Goal: Transaction & Acquisition: Book appointment/travel/reservation

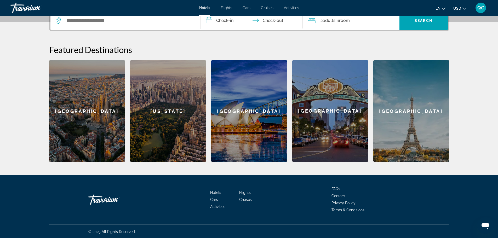
scroll to position [136, 0]
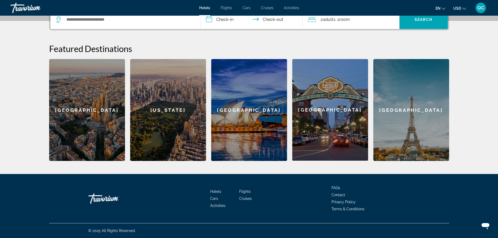
click at [338, 106] on div "[GEOGRAPHIC_DATA]" at bounding box center [330, 110] width 76 height 102
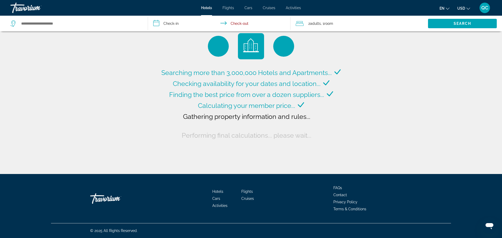
type input "**********"
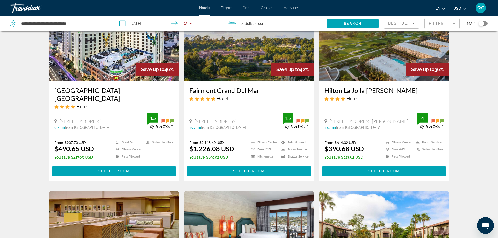
scroll to position [52, 0]
drag, startPoint x: 56, startPoint y: 148, endPoint x: 95, endPoint y: 149, distance: 39.2
click at [95, 149] on div "From $907.70 USD $490.65 USD You save $417.05 USD Breakfast [GEOGRAPHIC_DATA] P…" at bounding box center [113, 150] width 119 height 21
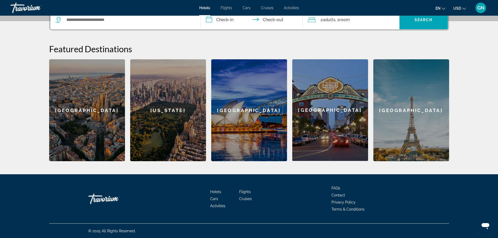
scroll to position [136, 0]
click at [245, 200] on span "Cruises" at bounding box center [245, 199] width 13 height 4
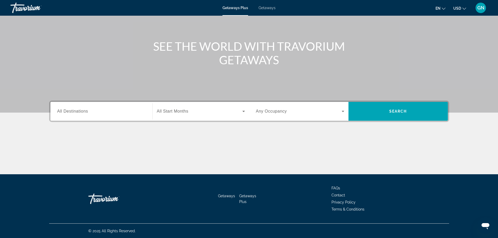
scroll to position [44, 0]
click at [114, 108] on div "Search widget" at bounding box center [101, 111] width 88 height 15
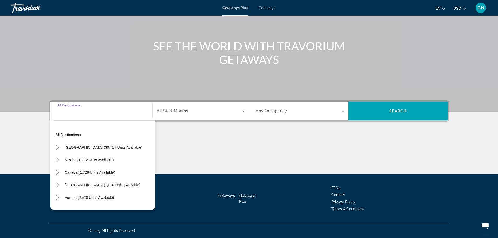
click at [114, 108] on input "Destination All Destinations" at bounding box center [101, 111] width 88 height 6
click at [385, 111] on span "Search widget" at bounding box center [397, 111] width 99 height 13
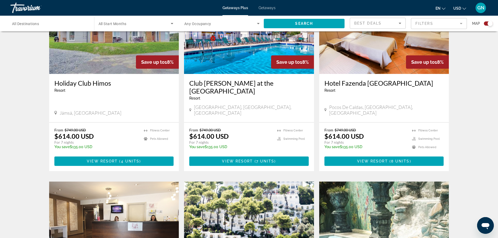
scroll to position [209, 0]
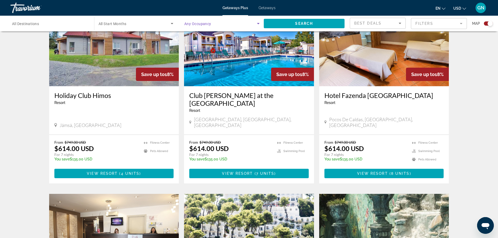
click at [243, 22] on span "Search widget" at bounding box center [220, 23] width 73 height 6
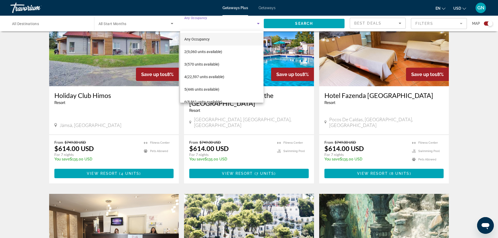
click at [18, 116] on div at bounding box center [249, 119] width 498 height 238
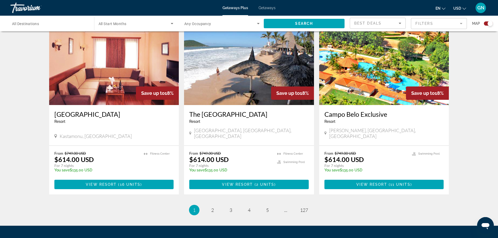
scroll to position [758, 0]
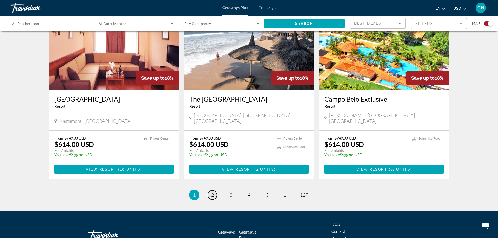
click at [215, 190] on link "page 2" at bounding box center [212, 194] width 9 height 9
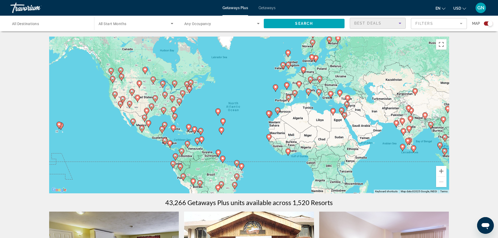
click at [374, 24] on span "Best Deals" at bounding box center [367, 23] width 27 height 4
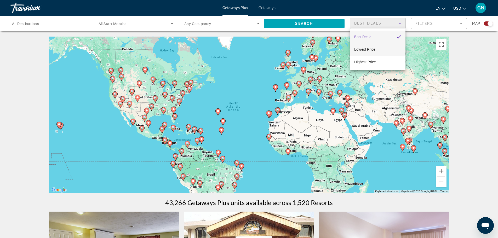
click at [370, 48] on span "Lowest Price" at bounding box center [364, 49] width 21 height 4
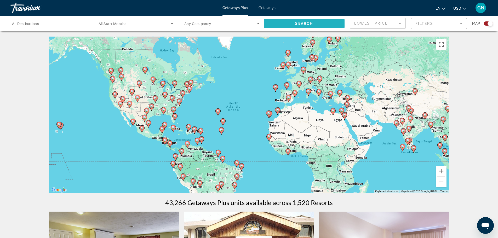
click at [294, 23] on span "Search widget" at bounding box center [304, 23] width 81 height 13
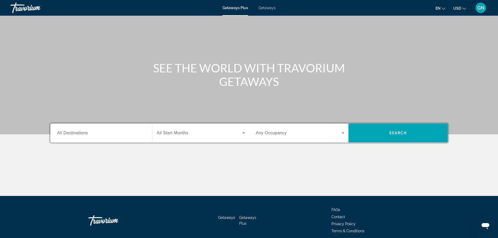
scroll to position [44, 0]
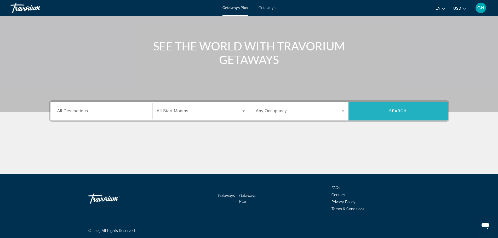
click at [401, 108] on span "Search widget" at bounding box center [397, 111] width 99 height 13
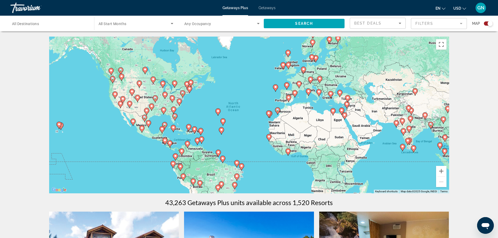
click at [56, 26] on input "Destination All Destinations" at bounding box center [49, 24] width 75 height 6
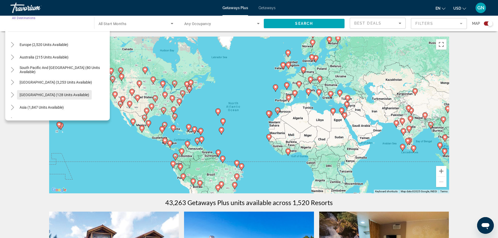
scroll to position [85, 0]
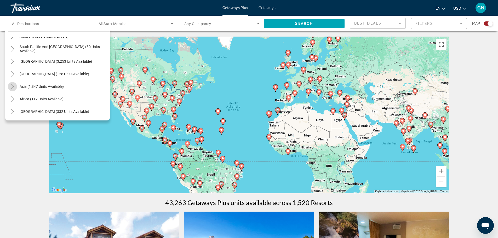
click at [11, 85] on icon "Toggle Asia (1,847 units available)" at bounding box center [12, 86] width 5 height 5
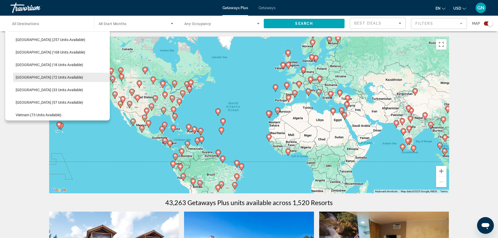
scroll to position [206, 0]
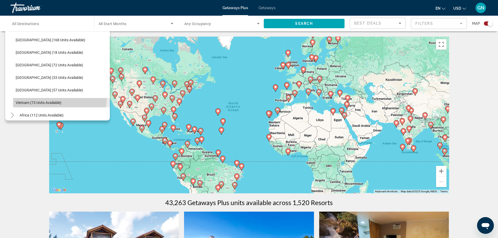
click at [59, 97] on span "Search widget" at bounding box center [61, 102] width 97 height 13
type input "**********"
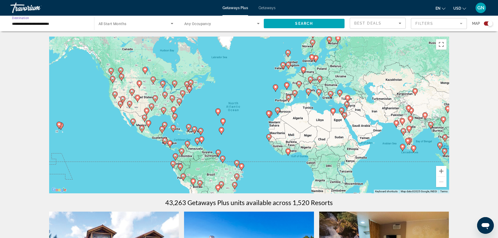
click at [141, 26] on span "Search widget" at bounding box center [135, 23] width 72 height 6
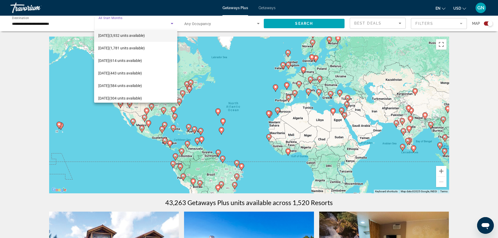
scroll to position [78, 0]
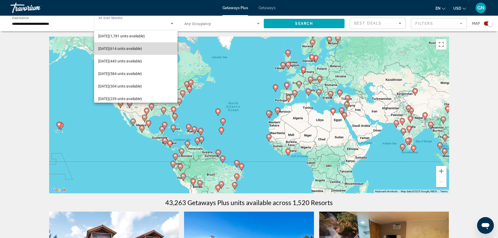
click at [136, 51] on span "March 2026 (614 units available)" at bounding box center [120, 48] width 44 height 6
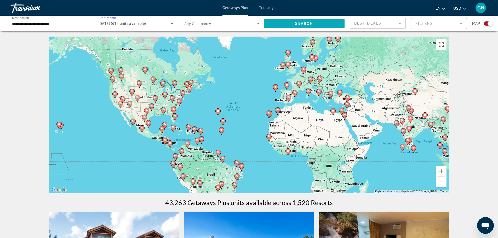
click at [301, 21] on span "Search" at bounding box center [304, 23] width 18 height 4
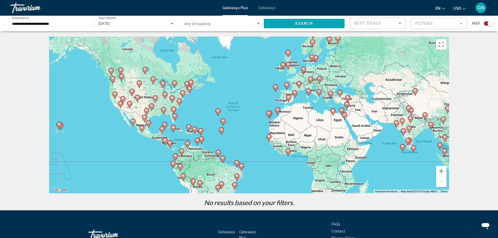
click at [129, 26] on div "March 2026" at bounding box center [135, 23] width 72 height 6
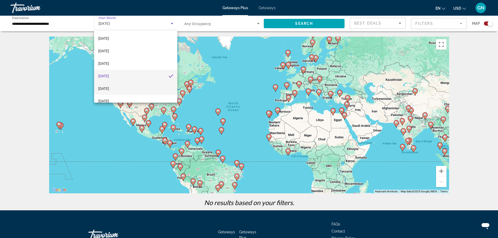
scroll to position [83, 0]
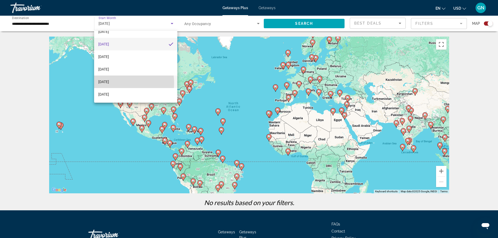
click at [109, 83] on span "June 2026" at bounding box center [103, 82] width 11 height 6
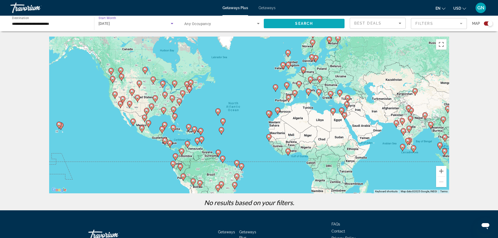
click at [302, 23] on span "Search" at bounding box center [304, 23] width 18 height 4
click at [123, 24] on div "June 2026" at bounding box center [135, 23] width 72 height 6
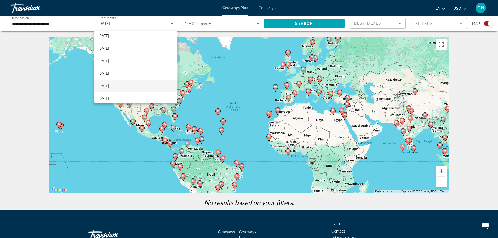
scroll to position [42, 0]
click at [121, 82] on mat-option "March 2026" at bounding box center [135, 85] width 83 height 13
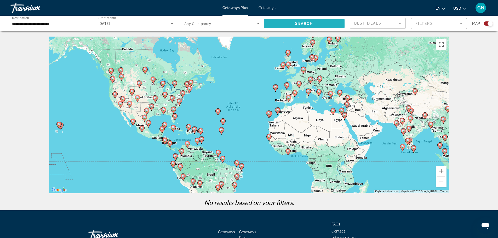
click at [308, 24] on span "Search" at bounding box center [304, 23] width 18 height 4
click at [140, 23] on div "March 2026" at bounding box center [135, 23] width 72 height 6
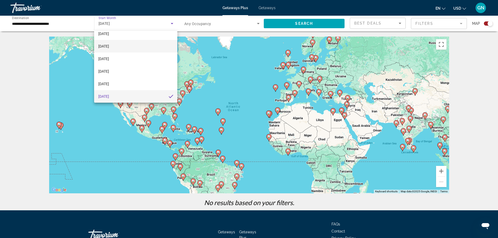
scroll to position [4, 0]
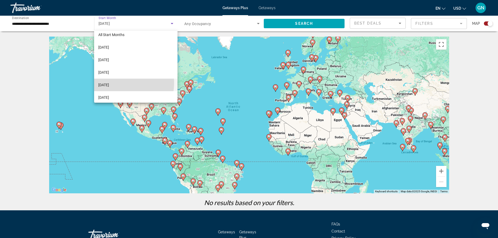
click at [109, 83] on span "December 2025" at bounding box center [103, 85] width 11 height 6
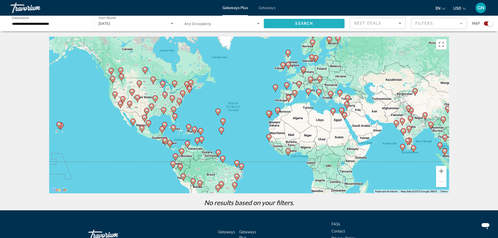
click at [303, 21] on span "Search" at bounding box center [304, 23] width 18 height 4
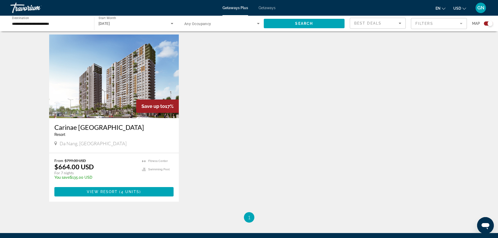
scroll to position [183, 0]
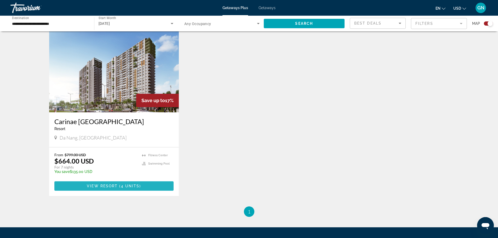
click at [102, 187] on span "View Resort" at bounding box center [102, 186] width 31 height 4
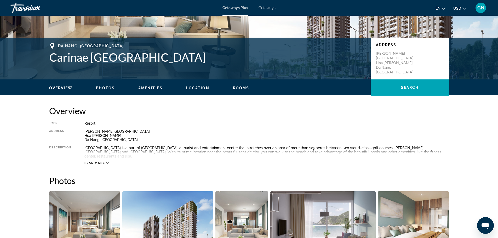
scroll to position [53, 0]
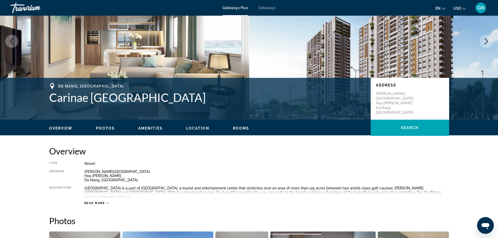
click at [96, 201] on span "Read more" at bounding box center [94, 202] width 21 height 3
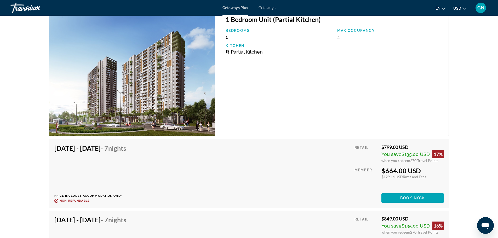
scroll to position [811, 0]
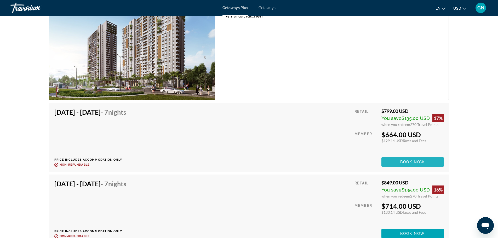
click at [416, 160] on span "Book now" at bounding box center [412, 162] width 25 height 4
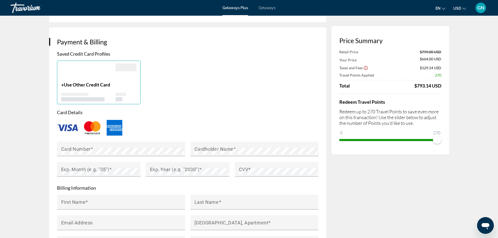
scroll to position [295, 0]
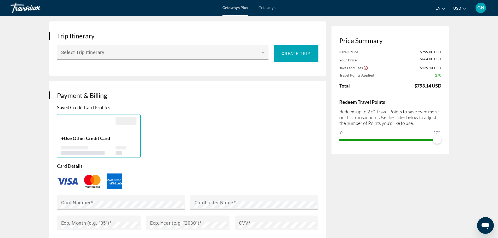
click at [270, 8] on span "Getaways" at bounding box center [266, 8] width 17 height 4
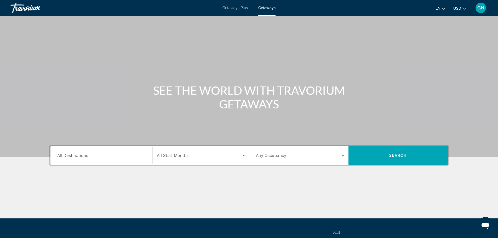
click at [236, 8] on span "Getaways Plus" at bounding box center [234, 8] width 25 height 4
click at [266, 7] on span "Getaways" at bounding box center [266, 8] width 17 height 4
click at [237, 7] on span "Getaways Plus" at bounding box center [234, 8] width 25 height 4
click at [233, 7] on span "Getaways Plus" at bounding box center [234, 8] width 25 height 4
click at [269, 6] on span "Getaways" at bounding box center [266, 8] width 17 height 4
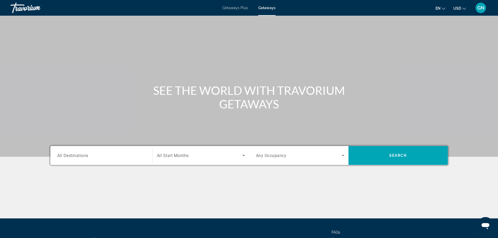
click at [102, 159] on div "Search widget" at bounding box center [101, 155] width 88 height 15
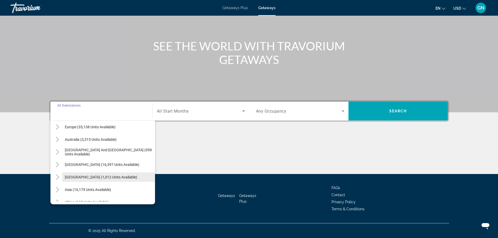
scroll to position [78, 0]
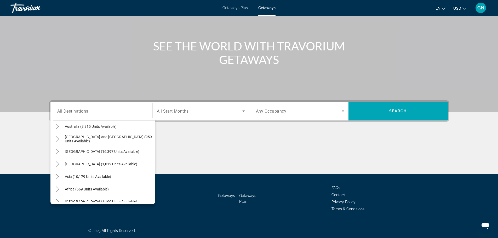
click at [256, 149] on div "Main content" at bounding box center [249, 154] width 400 height 39
